Goal: Task Accomplishment & Management: Use online tool/utility

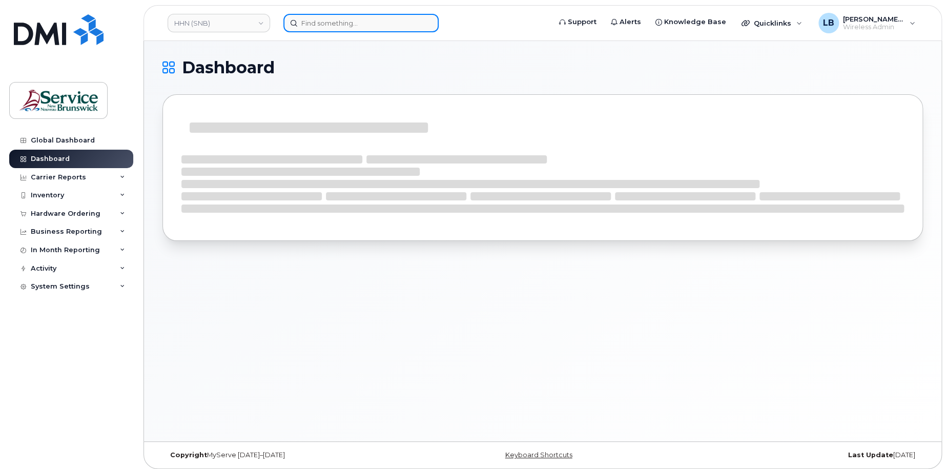
click at [374, 25] on input at bounding box center [360, 23] width 155 height 18
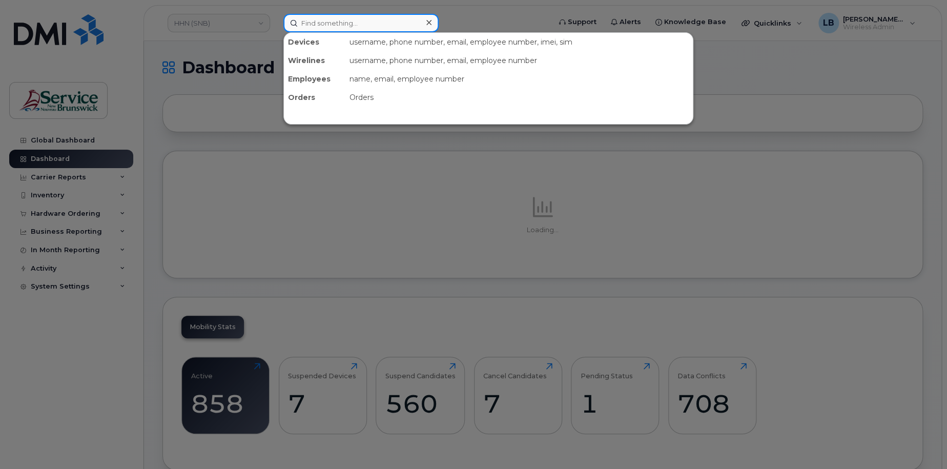
paste input "5062326410"
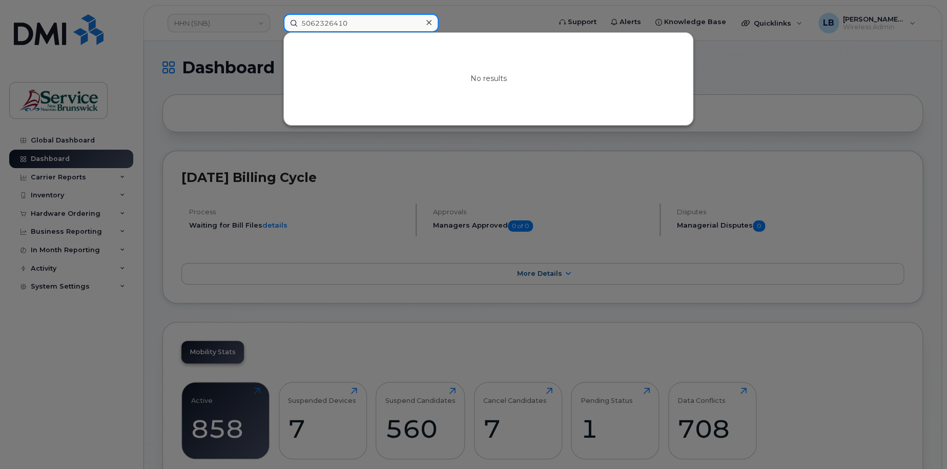
type input "5062326410"
click at [779, 20] on div at bounding box center [473, 234] width 947 height 469
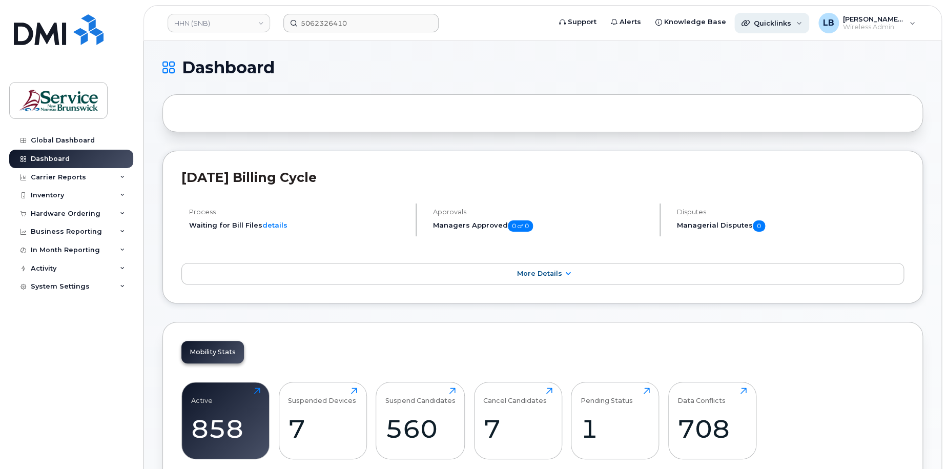
click at [787, 23] on span "Quicklinks" at bounding box center [771, 23] width 37 height 8
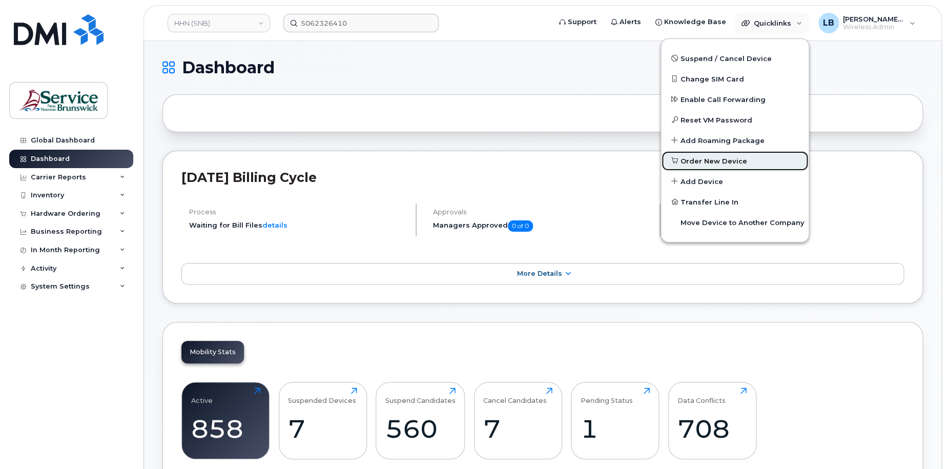
click at [730, 165] on span "Order New Device" at bounding box center [713, 161] width 67 height 10
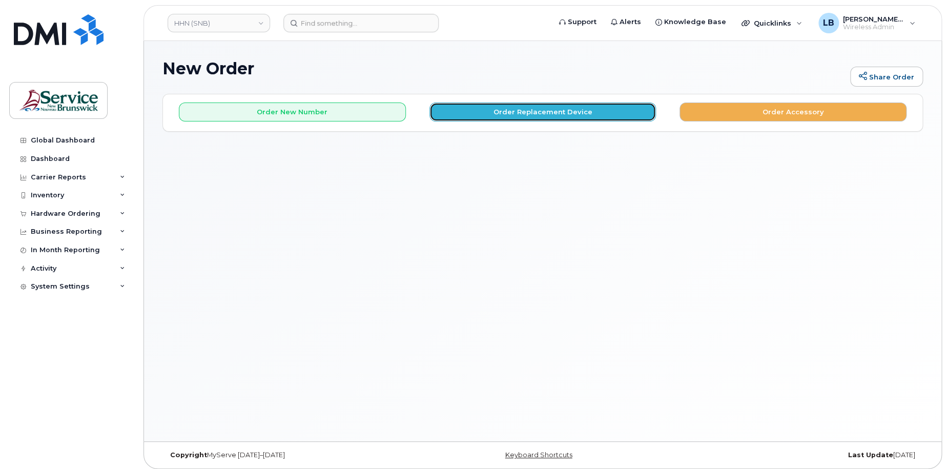
click at [557, 106] on button "Order Replacement Device" at bounding box center [542, 111] width 227 height 19
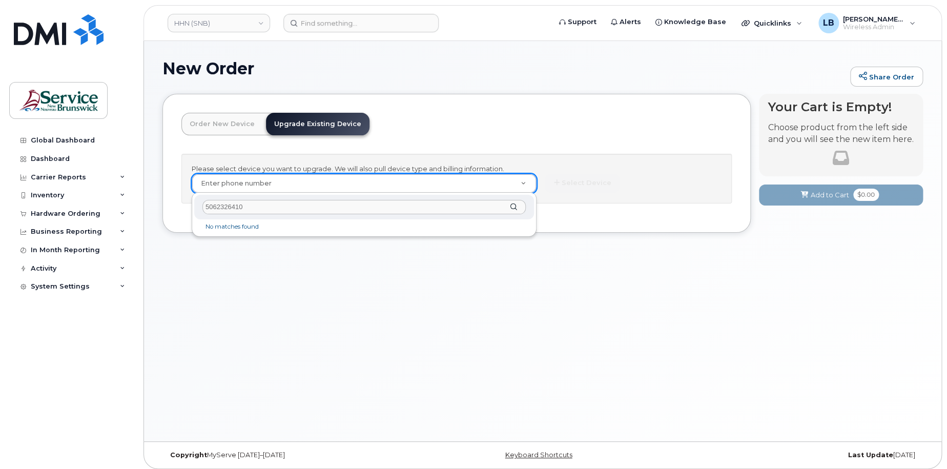
type input "5062326410"
drag, startPoint x: 269, startPoint y: 206, endPoint x: 176, endPoint y: 203, distance: 92.8
click at [176, 203] on body "HHN (SNB) Support Alerts Knowledge Base Quicklinks Suspend / Cancel Device Chan…" at bounding box center [473, 237] width 947 height 474
drag, startPoint x: 805, startPoint y: 287, endPoint x: 789, endPoint y: 282, distance: 16.0
